Goal: Information Seeking & Learning: Learn about a topic

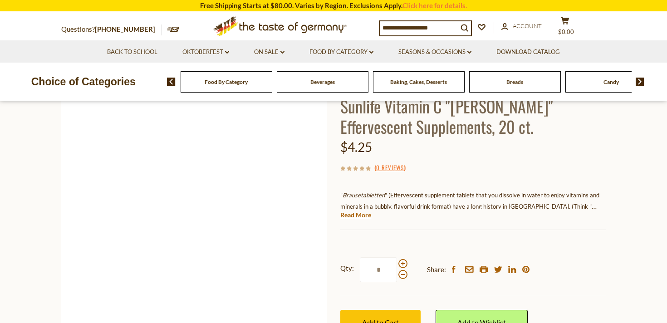
scroll to position [68, 0]
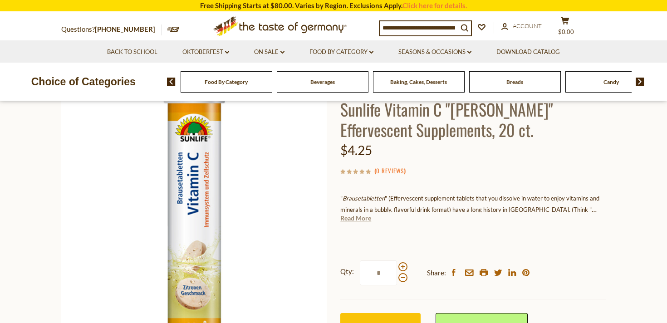
click at [361, 220] on link "Read More" at bounding box center [355, 218] width 31 height 9
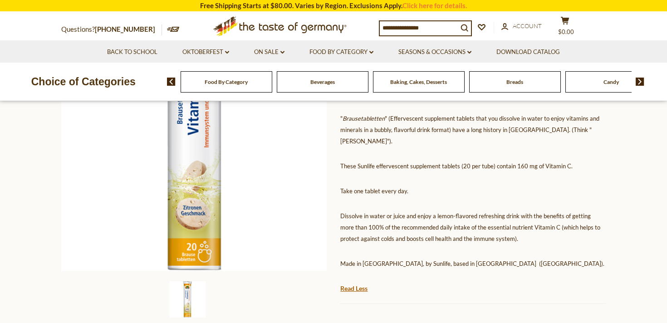
scroll to position [0, 0]
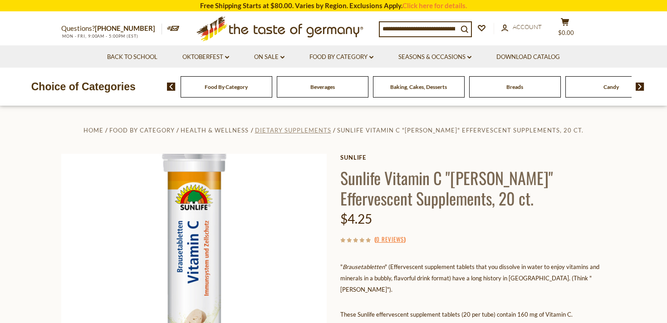
click at [326, 130] on span "Dietary Supplements" at bounding box center [293, 130] width 76 height 7
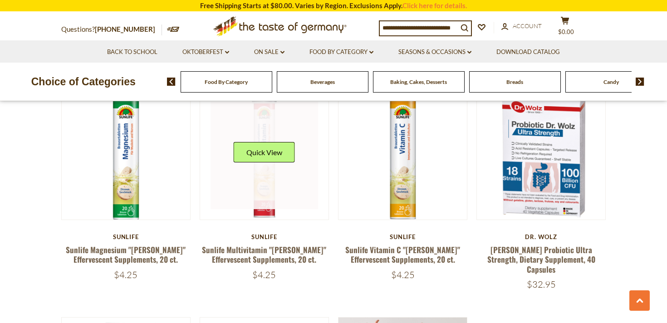
scroll to position [339, 0]
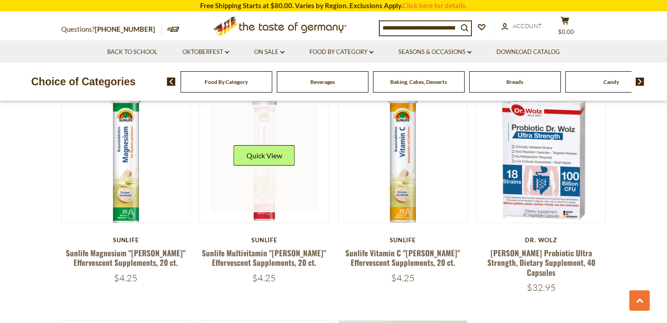
click at [263, 181] on link at bounding box center [264, 159] width 108 height 108
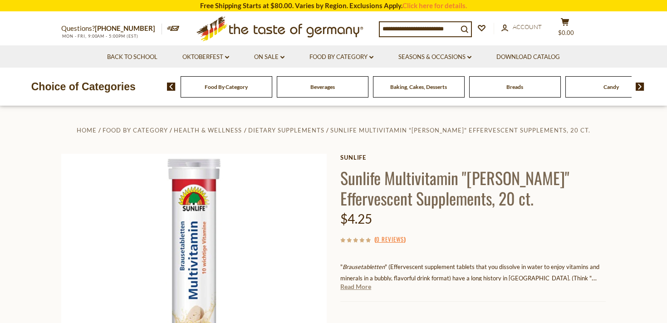
click at [343, 287] on link "Read More" at bounding box center [355, 286] width 31 height 9
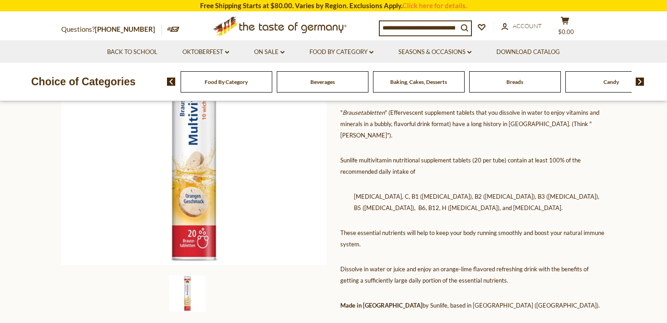
scroll to position [47, 0]
